Goal: Information Seeking & Learning: Check status

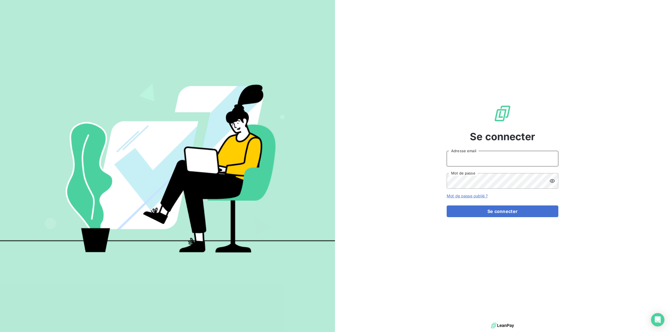
type input "[PERSON_NAME][EMAIL_ADDRESS][DOMAIN_NAME]"
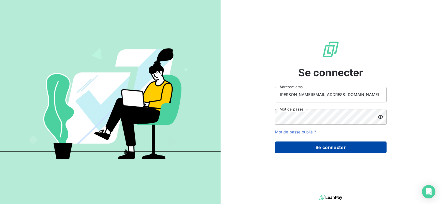
click at [329, 147] on button "Se connecter" at bounding box center [331, 148] width 112 height 12
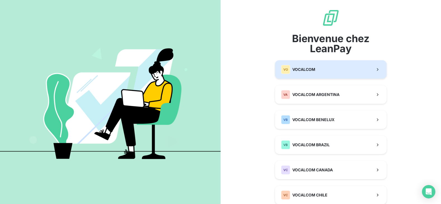
click at [312, 70] on span "VOCALCOM" at bounding box center [304, 70] width 23 height 6
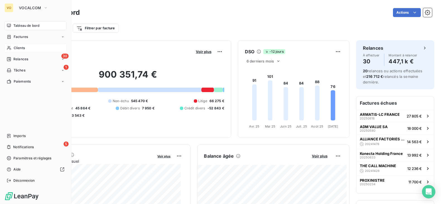
click at [17, 47] on span "Clients" at bounding box center [19, 48] width 11 height 5
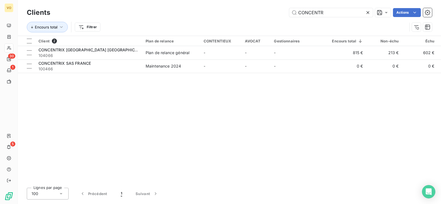
drag, startPoint x: 329, startPoint y: 14, endPoint x: 280, endPoint y: 8, distance: 49.5
click at [280, 8] on div "Clients CONCENTR Actions" at bounding box center [230, 13] width 406 height 12
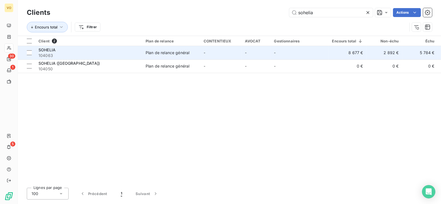
type input "sohelia"
click at [83, 55] on span "104063" at bounding box center [89, 56] width 100 height 6
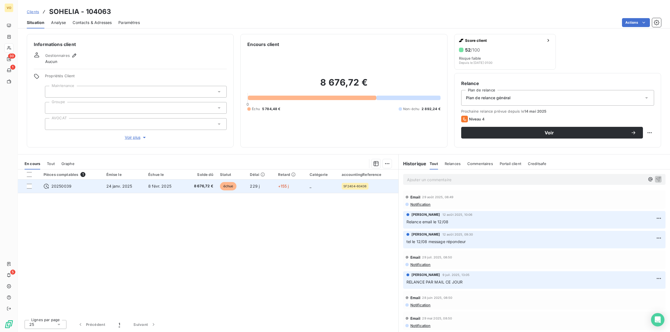
click at [152, 186] on span "8 févr. 2025" at bounding box center [159, 186] width 23 height 5
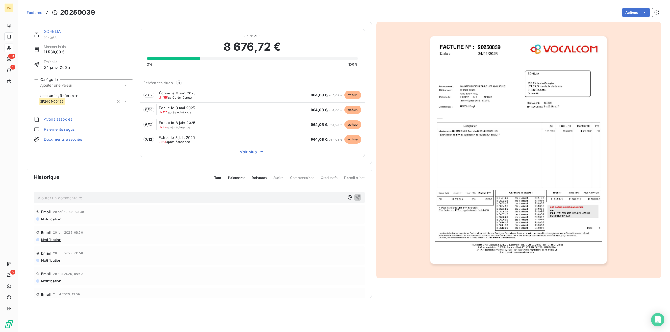
click at [528, 116] on img "button" at bounding box center [518, 150] width 176 height 228
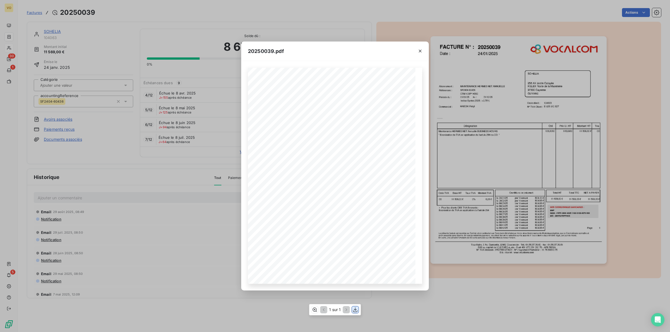
drag, startPoint x: 353, startPoint y: 310, endPoint x: 355, endPoint y: 307, distance: 3.6
click at [354, 308] on icon "button" at bounding box center [356, 310] width 6 height 6
click at [422, 49] on icon "button" at bounding box center [420, 51] width 6 height 6
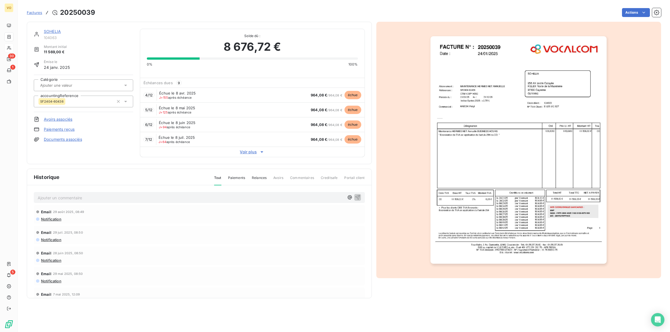
click at [48, 31] on link "SOHELIA" at bounding box center [52, 31] width 17 height 5
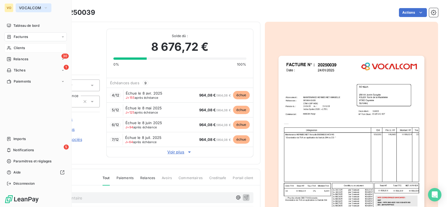
click at [44, 8] on icon "button" at bounding box center [46, 8] width 4 height 6
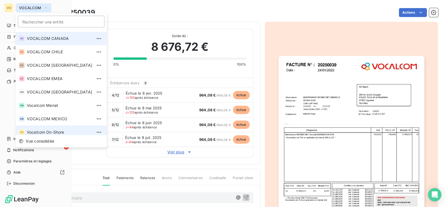
scroll to position [95, 0]
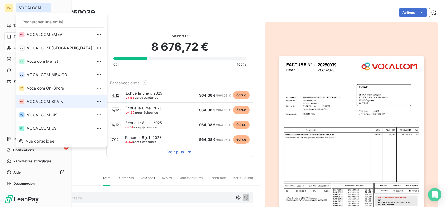
click at [54, 101] on span "VOCALCOM SPAIN" at bounding box center [59, 102] width 65 height 6
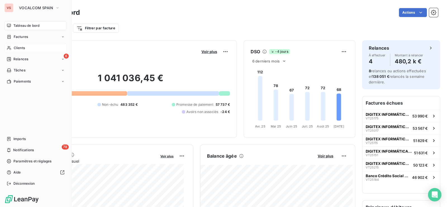
click at [20, 47] on span "Clients" at bounding box center [19, 48] width 11 height 5
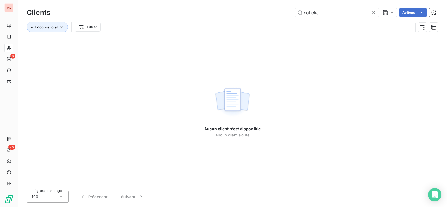
click at [372, 12] on icon at bounding box center [374, 13] width 6 height 6
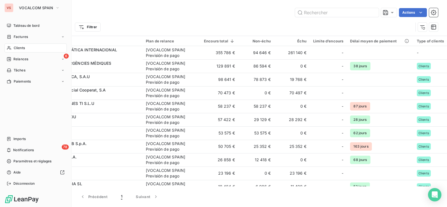
click at [21, 46] on span "Clients" at bounding box center [19, 48] width 11 height 5
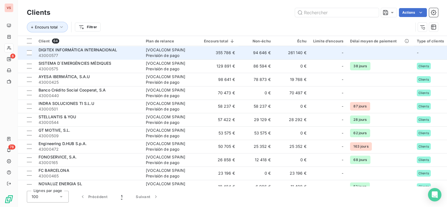
click at [51, 53] on span "43000577" at bounding box center [89, 56] width 100 height 6
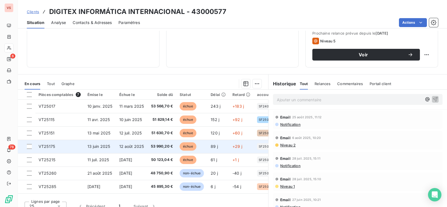
scroll to position [87, 0]
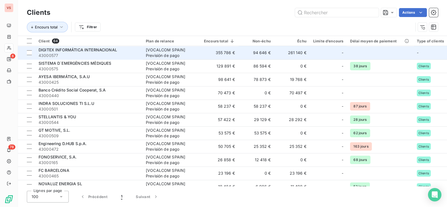
click at [89, 47] on td "DIGITEX INFORMÁTICA INTERNACIONAL 43000577" at bounding box center [88, 52] width 107 height 13
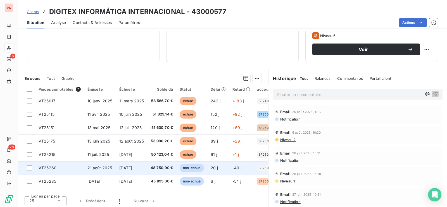
scroll to position [87, 0]
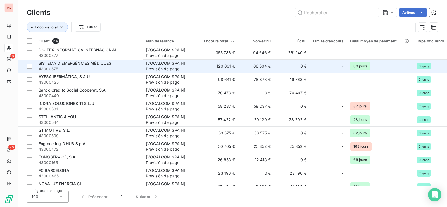
click at [76, 63] on span "SISTEMA D´EMERGÈNCIES MÈDIQUES" at bounding box center [75, 63] width 73 height 5
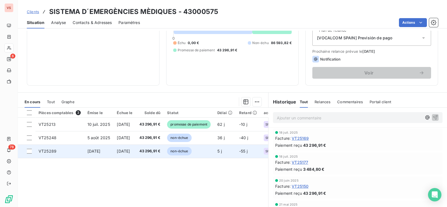
scroll to position [70, 0]
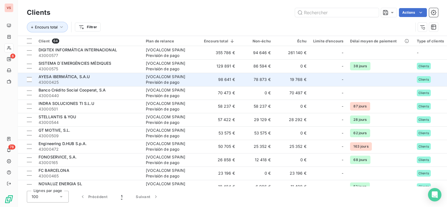
click at [61, 79] on span "AYESA IBERMÁTICA, S.A.U" at bounding box center [64, 76] width 51 height 5
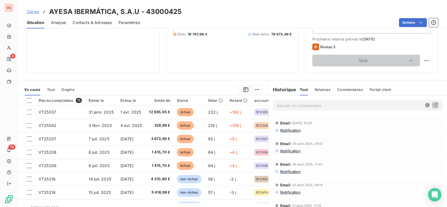
scroll to position [87, 0]
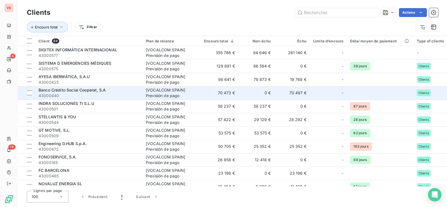
click at [50, 90] on span "Banco Crédito Social Cooperat, S.A" at bounding box center [72, 90] width 67 height 5
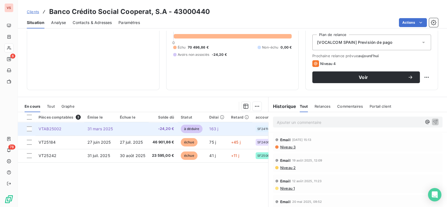
scroll to position [70, 0]
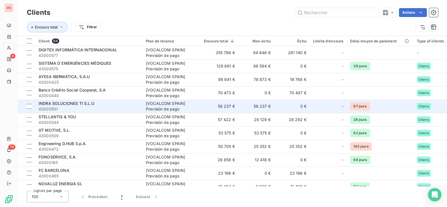
click at [55, 105] on span "INDRA SOLUCIONES TI S.L.U" at bounding box center [67, 103] width 56 height 5
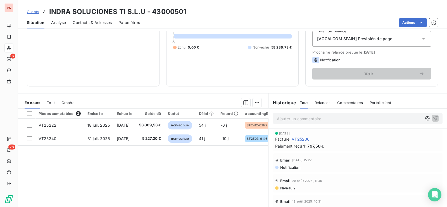
scroll to position [52, 0]
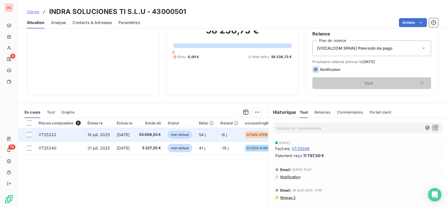
click at [148, 133] on td "53 009,53 €" at bounding box center [150, 134] width 29 height 13
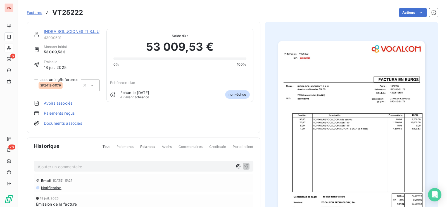
click at [314, 133] on img "button" at bounding box center [351, 144] width 146 height 207
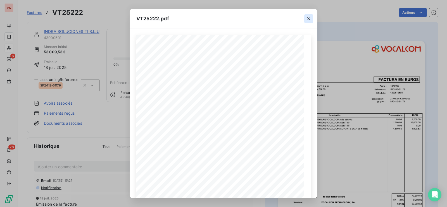
click at [307, 19] on icon "button" at bounding box center [308, 18] width 3 height 3
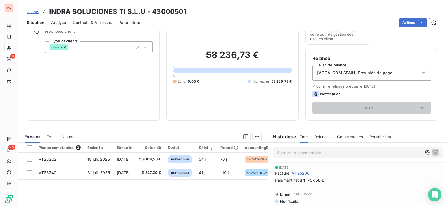
scroll to position [35, 0]
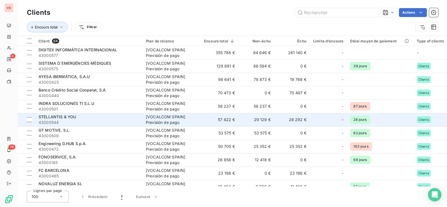
click at [53, 117] on span "STELLANTIS & YOU" at bounding box center [57, 116] width 37 height 5
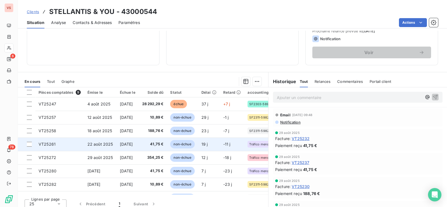
scroll to position [87, 0]
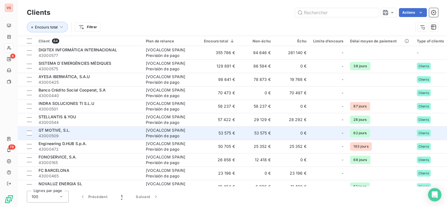
click at [53, 131] on span "GT MOTIVE, S.L." at bounding box center [55, 130] width 32 height 5
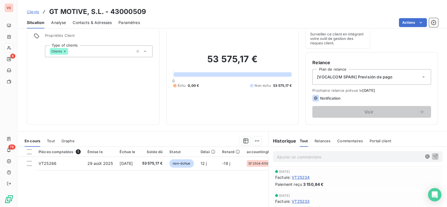
scroll to position [35, 0]
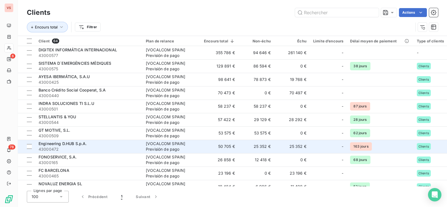
click at [57, 145] on span "Engineering D.HUB S.p.A." at bounding box center [63, 143] width 48 height 5
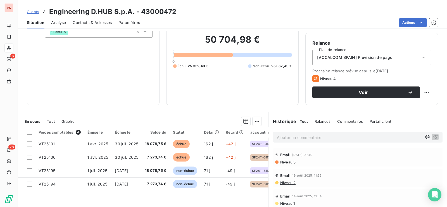
scroll to position [70, 0]
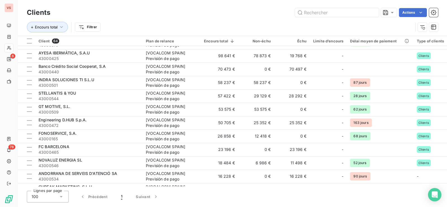
scroll to position [35, 0]
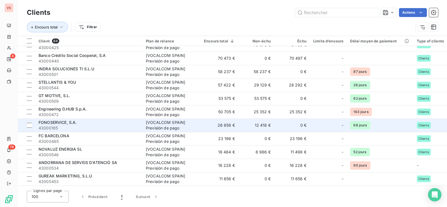
click at [58, 125] on span "43000165" at bounding box center [89, 128] width 100 height 6
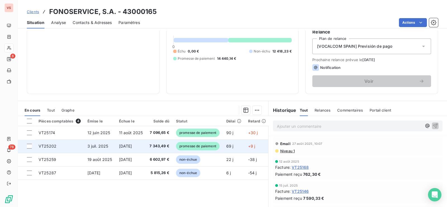
scroll to position [70, 0]
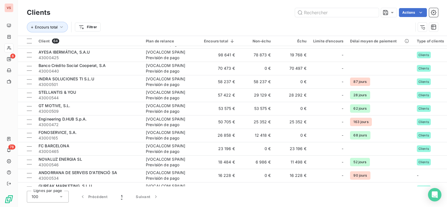
scroll to position [70, 0]
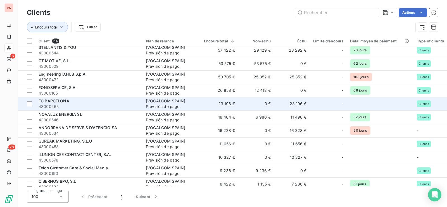
click at [58, 102] on span "FC BARCELONA" at bounding box center [54, 101] width 31 height 5
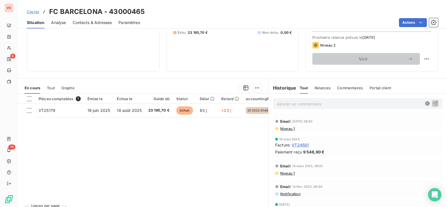
scroll to position [87, 0]
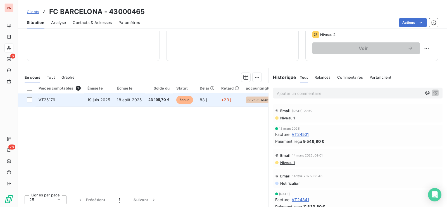
click at [99, 96] on td "19 juin 2025" at bounding box center [99, 99] width 30 height 13
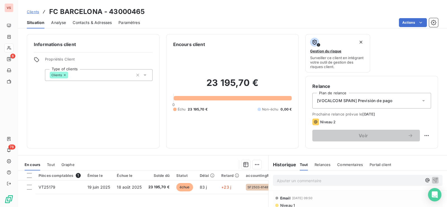
scroll to position [35, 0]
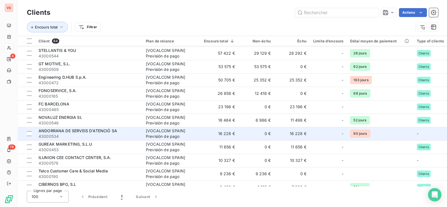
scroll to position [70, 0]
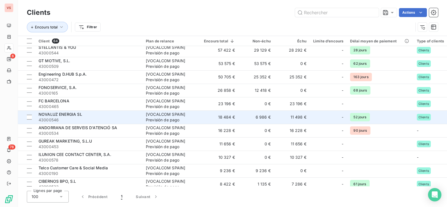
click at [47, 114] on span "NOVALUZ ENERGIA SL" at bounding box center [61, 114] width 44 height 5
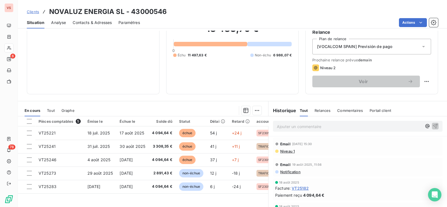
scroll to position [70, 0]
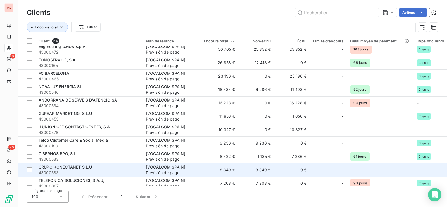
scroll to position [105, 0]
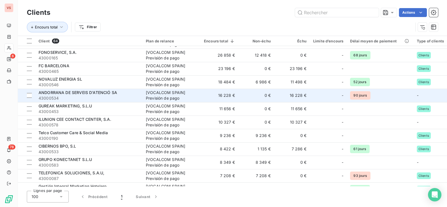
click at [50, 94] on span "ANDORRANA DE SERVEIS D'ATENCIÓ SA" at bounding box center [78, 92] width 78 height 5
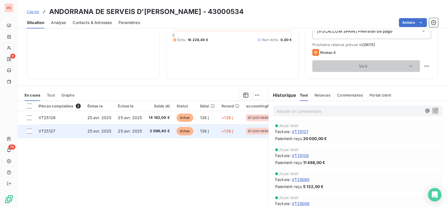
scroll to position [35, 0]
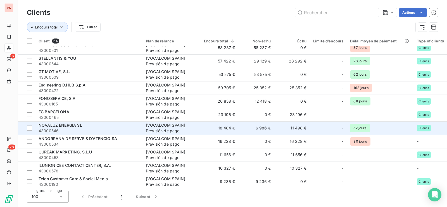
scroll to position [70, 0]
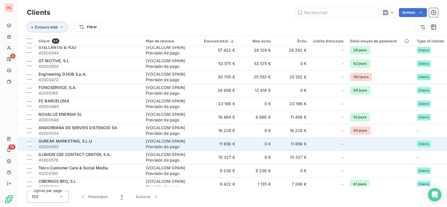
click at [46, 143] on span "GUREAK MARKETING, S.L.U" at bounding box center [65, 141] width 53 height 5
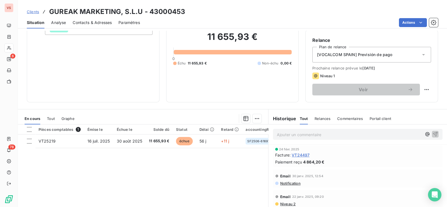
scroll to position [35, 0]
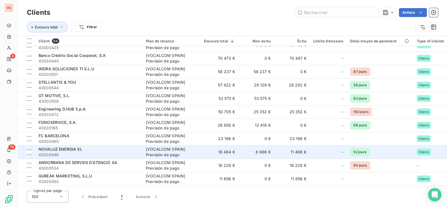
scroll to position [70, 0]
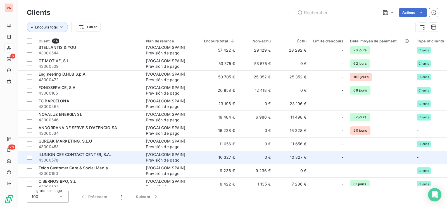
click at [47, 155] on span "ILUNION CEE CONTACT CENTER, S.A." at bounding box center [75, 154] width 73 height 5
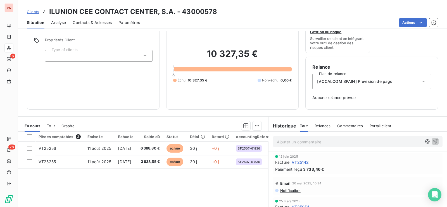
scroll to position [35, 0]
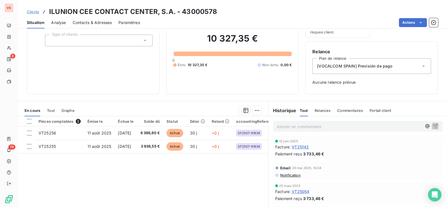
click at [57, 23] on span "Analyse" at bounding box center [58, 23] width 15 height 6
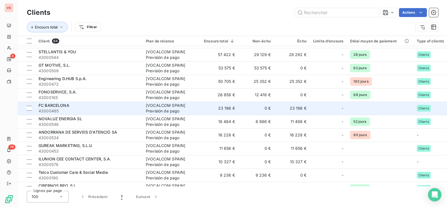
scroll to position [70, 0]
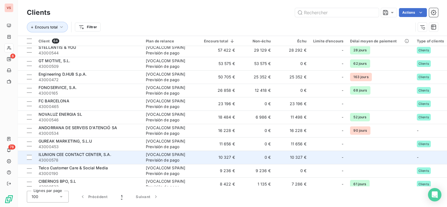
click at [61, 154] on span "ILUNION CEE CONTACT CENTER, S.A." at bounding box center [75, 154] width 73 height 5
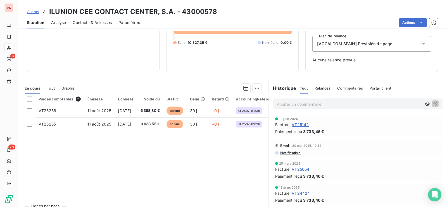
scroll to position [68, 0]
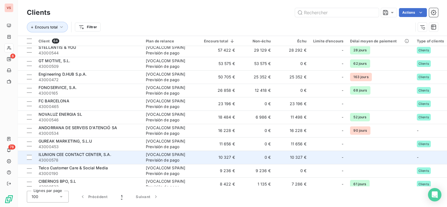
scroll to position [105, 0]
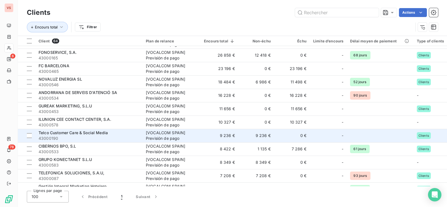
click at [57, 135] on span "Telco Customer Care & Social Media" at bounding box center [73, 132] width 69 height 5
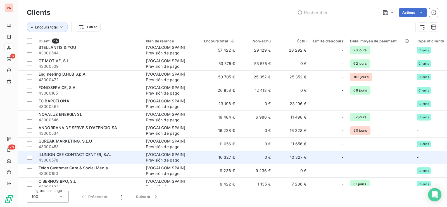
scroll to position [105, 0]
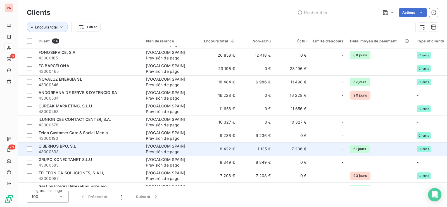
click at [51, 147] on span "CIBERNOS BPO, S.L" at bounding box center [58, 146] width 38 height 5
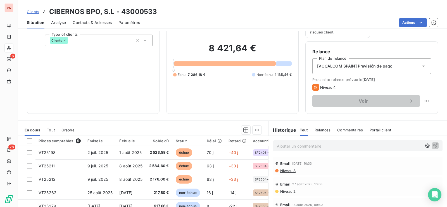
scroll to position [70, 0]
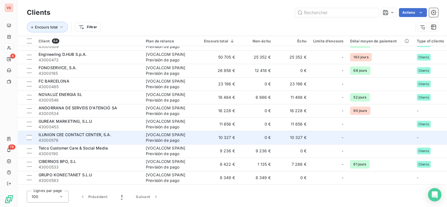
scroll to position [105, 0]
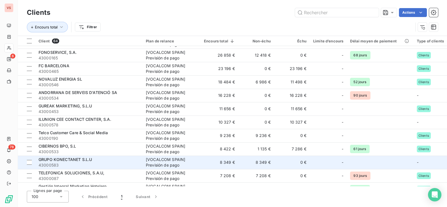
click at [53, 161] on span "GRUPO KONECTANET S.L.U" at bounding box center [65, 159] width 53 height 5
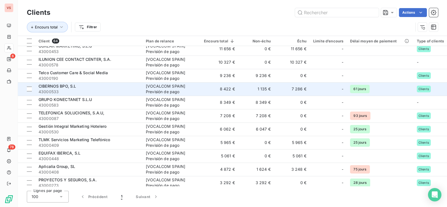
scroll to position [174, 0]
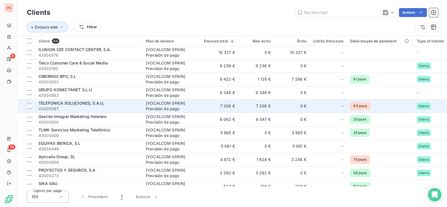
click at [48, 105] on span "TELEFONICA SOLUCIONES, S.A.U," at bounding box center [72, 103] width 66 height 5
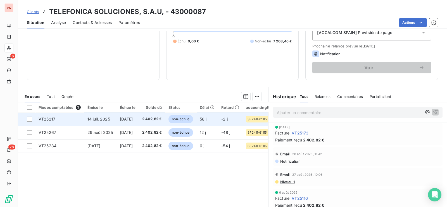
scroll to position [70, 0]
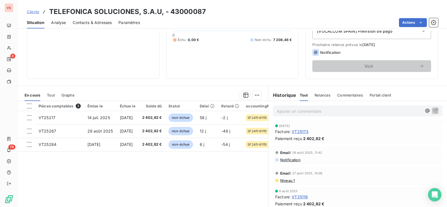
click at [58, 23] on span "Analyse" at bounding box center [58, 23] width 15 height 6
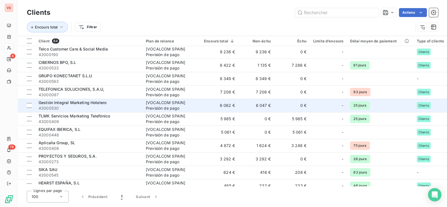
scroll to position [174, 0]
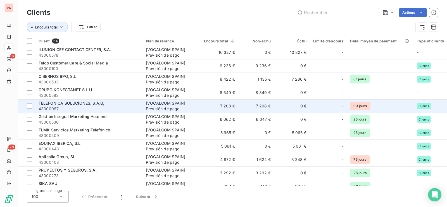
click at [60, 100] on td "TELEFONICA SOLUCIONES, S.A.U, 43000087" at bounding box center [88, 105] width 107 height 13
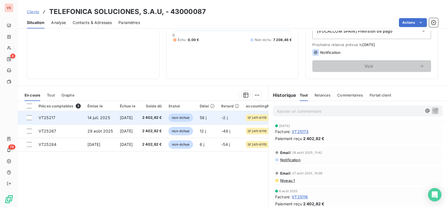
scroll to position [35, 0]
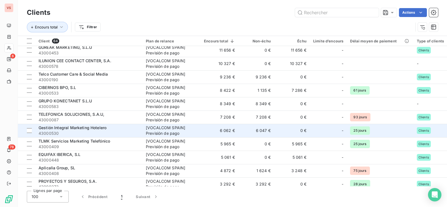
scroll to position [174, 0]
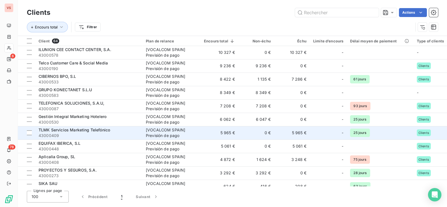
click at [46, 131] on span "TLMK Servicios Marketing Telefónico" at bounding box center [74, 130] width 71 height 5
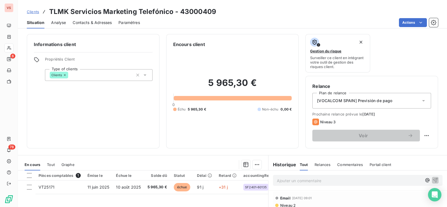
scroll to position [35, 0]
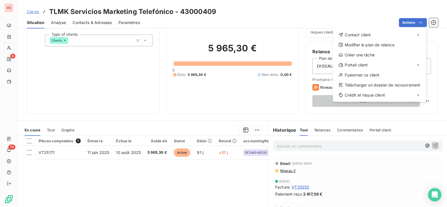
click at [124, 152] on html "VS 6 78 Clients TLMK Servicios Marketing Telefónico - 43000409 Situation Analys…" at bounding box center [223, 103] width 447 height 207
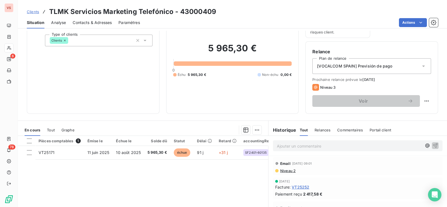
click at [124, 152] on span "10 août 2025" at bounding box center [128, 152] width 25 height 5
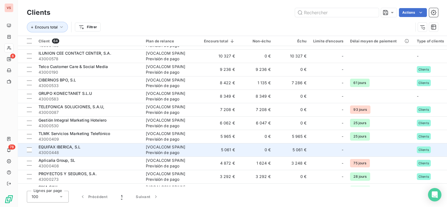
scroll to position [174, 0]
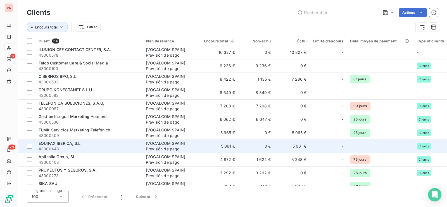
click at [54, 144] on span "EQUIFAX IBERICA, S.L" at bounding box center [60, 143] width 42 height 5
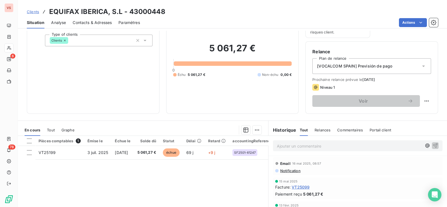
scroll to position [70, 0]
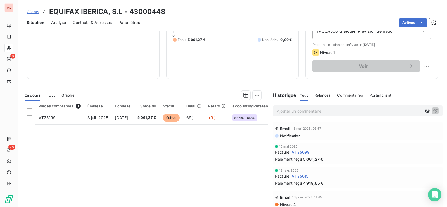
click at [54, 23] on span "Analyse" at bounding box center [58, 23] width 15 height 6
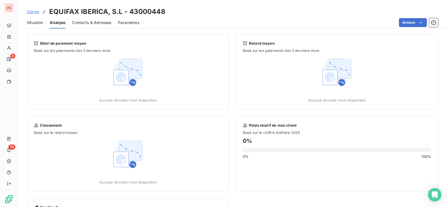
click at [33, 13] on span "Clients" at bounding box center [33, 11] width 12 height 4
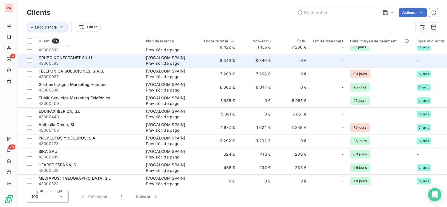
scroll to position [209, 0]
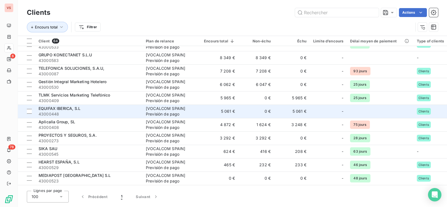
click at [54, 107] on span "EQUIFAX IBERICA, S.L" at bounding box center [60, 108] width 42 height 5
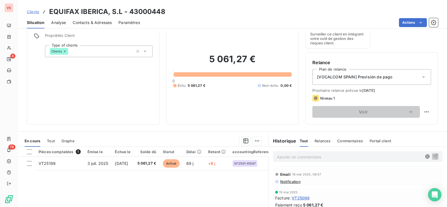
scroll to position [35, 0]
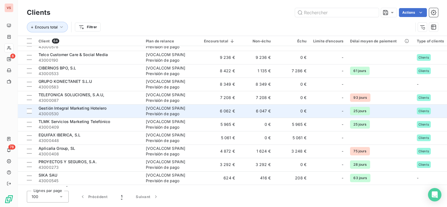
scroll to position [209, 0]
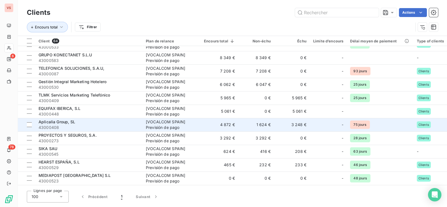
click at [48, 123] on span "Aplicalia Group, SL" at bounding box center [57, 121] width 37 height 5
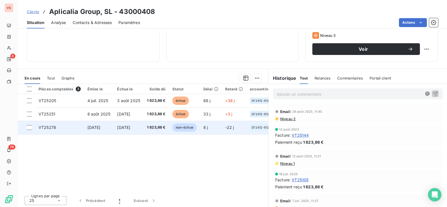
scroll to position [87, 0]
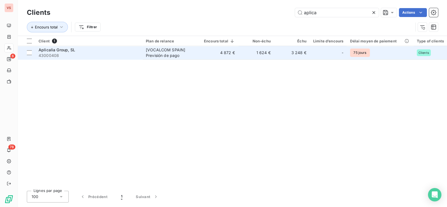
type input "aplica"
click at [66, 51] on span "Aplicalia Group, SL" at bounding box center [57, 49] width 37 height 5
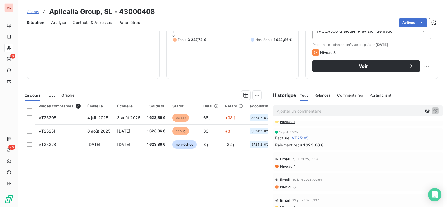
scroll to position [70, 0]
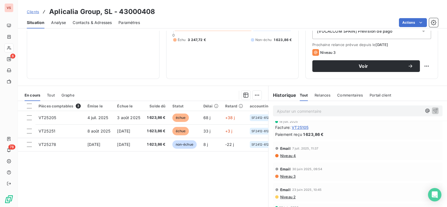
click at [286, 154] on span "Niveau 4" at bounding box center [287, 156] width 16 height 4
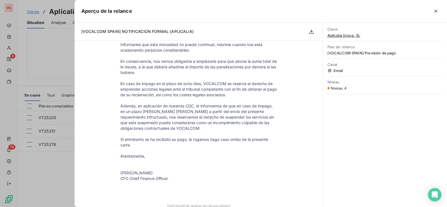
scroll to position [156, 0]
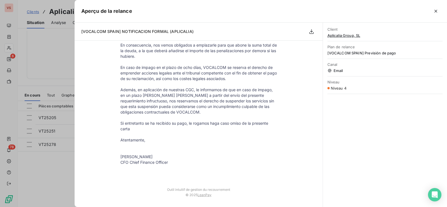
drag, startPoint x: 28, startPoint y: 177, endPoint x: 32, endPoint y: 174, distance: 5.3
click at [29, 176] on div at bounding box center [223, 103] width 447 height 207
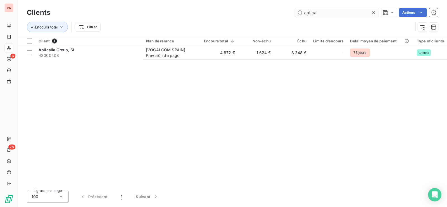
drag, startPoint x: 326, startPoint y: 12, endPoint x: 300, endPoint y: 13, distance: 26.3
click at [300, 13] on input "aplica" at bounding box center [337, 12] width 84 height 9
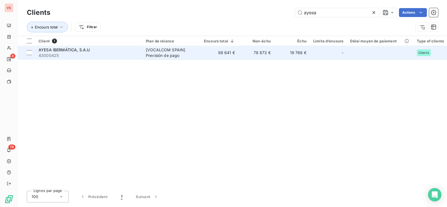
type input "ayesa"
click at [78, 51] on span "AYESA IBERMÁTICA, S.A.U" at bounding box center [64, 49] width 51 height 5
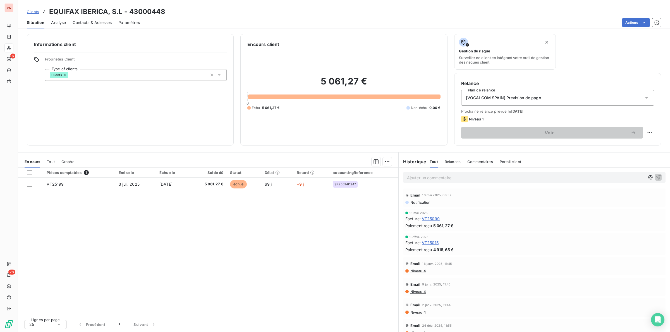
click at [225, 231] on div "Pièces comptables 1 Émise le Échue le Solde dû Statut Délai Retard accountingRe…" at bounding box center [208, 242] width 380 height 148
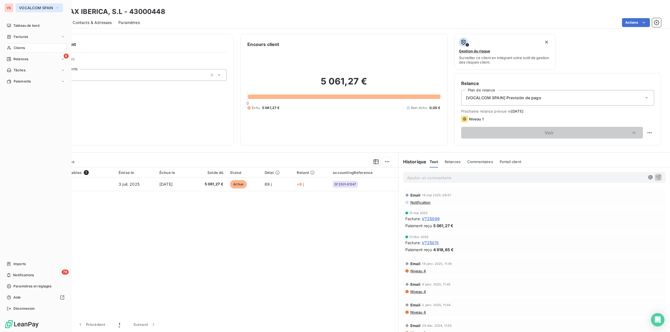
click at [59, 6] on icon "button" at bounding box center [57, 8] width 4 height 6
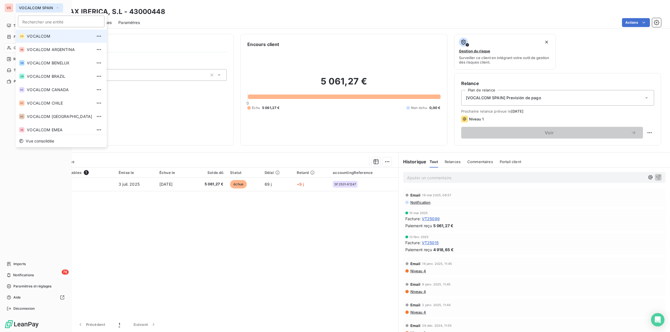
click at [38, 36] on span "VOCALCOM" at bounding box center [59, 36] width 65 height 6
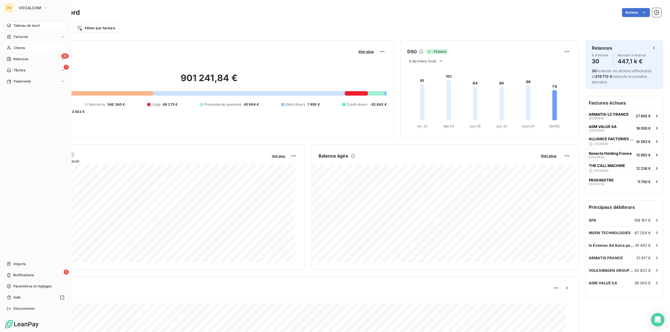
click at [21, 48] on span "Clients" at bounding box center [19, 48] width 11 height 5
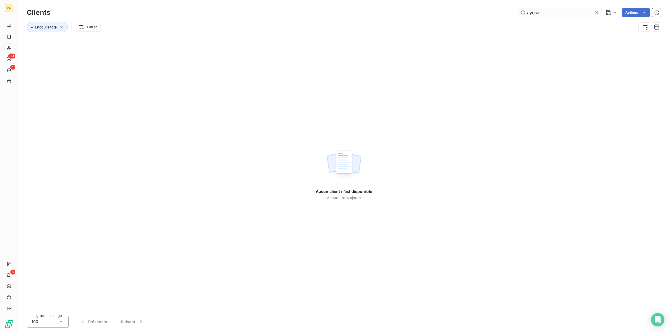
drag, startPoint x: 546, startPoint y: 13, endPoint x: 521, endPoint y: 11, distance: 24.9
click at [521, 11] on input "ayesa" at bounding box center [560, 12] width 84 height 9
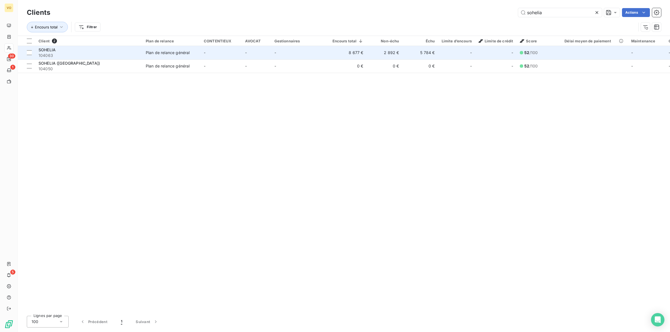
type input "sohelia"
click at [106, 54] on span "104063" at bounding box center [89, 56] width 100 height 6
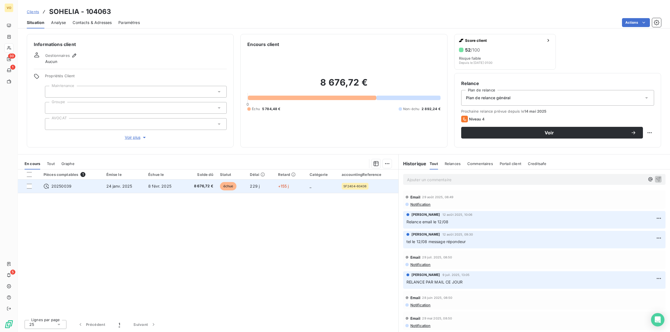
click at [160, 187] on span "8 févr. 2025" at bounding box center [159, 186] width 23 height 5
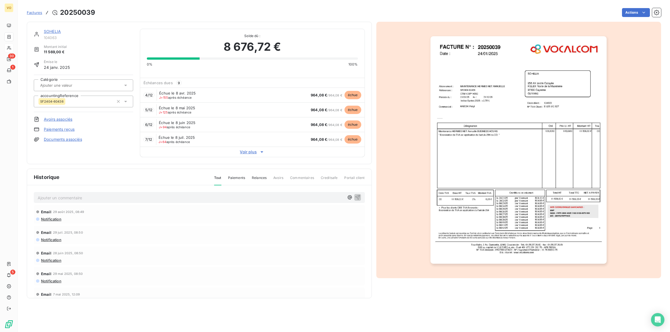
click at [250, 151] on span "Voir plus" at bounding box center [252, 152] width 224 height 6
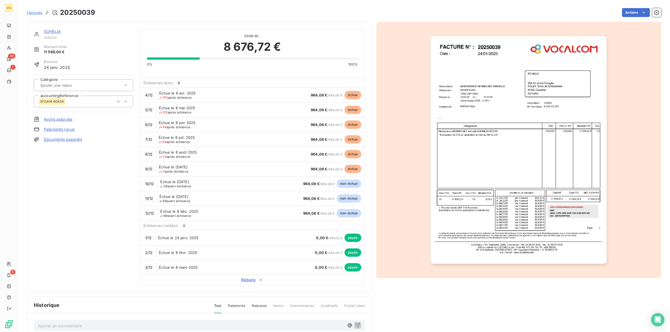
click at [53, 33] on link "SOHELIA" at bounding box center [52, 31] width 17 height 5
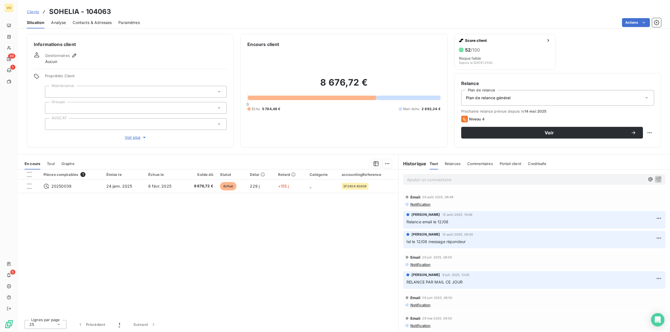
click at [418, 180] on p "Ajouter un commentaire ﻿" at bounding box center [526, 179] width 238 height 7
click at [656, 178] on icon "button" at bounding box center [658, 179] width 5 height 5
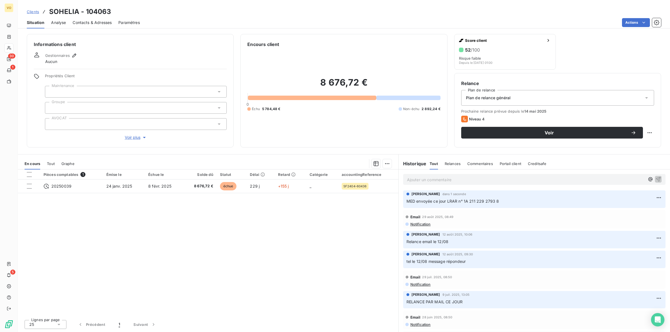
click at [306, 261] on div "Pièces comptables 1 Émise le Échue le Solde dû Statut Délai Retard Catégorie ac…" at bounding box center [208, 243] width 380 height 146
